Goal: Information Seeking & Learning: Learn about a topic

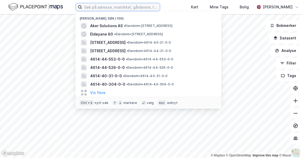
click at [95, 7] on input at bounding box center [121, 7] width 78 height 8
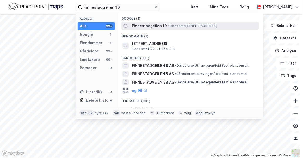
click at [155, 28] on span "Finnestadgeilen 10" at bounding box center [149, 26] width 35 height 6
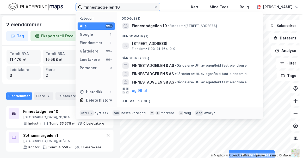
click at [98, 7] on input "finnestadgeilen 10" at bounding box center [118, 7] width 72 height 8
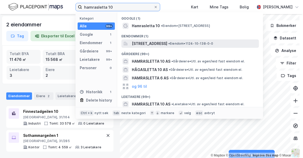
type input "hamrasletta 10"
click at [146, 40] on div "Hamrasletta 10, 4056, TANANGER, SOLA • Eiendom • 1124-10-138-0-0" at bounding box center [189, 43] width 137 height 8
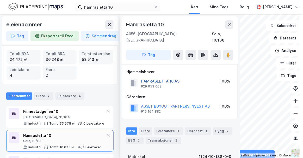
click at [0, 0] on button "HAMRASLETTA 10 AS" at bounding box center [0, 0] width 0 height 0
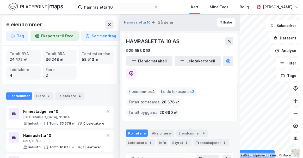
click at [293, 102] on icon at bounding box center [295, 100] width 5 height 5
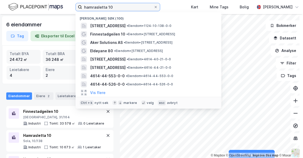
click at [107, 9] on input "hamrasletta 10" at bounding box center [118, 7] width 72 height 8
paste input "Risavika 2 AS"
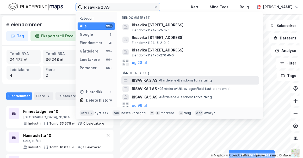
scroll to position [36, 0]
type input "Risavika 2 AS"
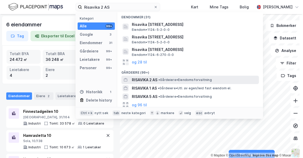
click at [149, 79] on span "RISAVIKA 2 AS" at bounding box center [145, 80] width 26 height 6
